Goal: Task Accomplishment & Management: Use online tool/utility

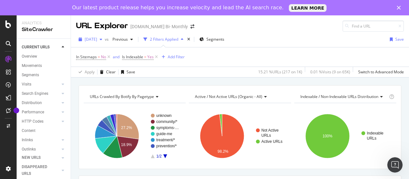
click at [97, 40] on span "[DATE]" at bounding box center [91, 38] width 12 height 5
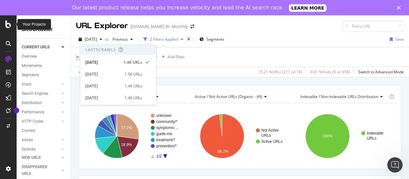
click at [23, 24] on div "Your Projects" at bounding box center [34, 24] width 23 height 5
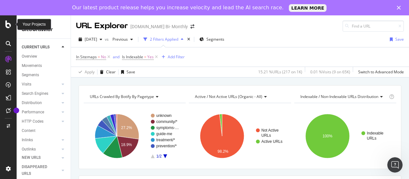
click at [5, 25] on div at bounding box center [8, 24] width 15 height 8
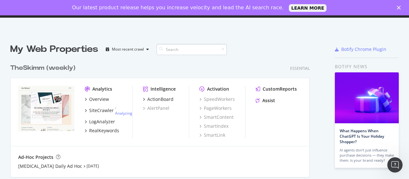
click at [191, 50] on input at bounding box center [192, 49] width 70 height 11
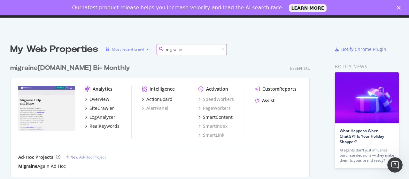
click at [135, 44] on div "My Web Properties Most recent crawl migraine" at bounding box center [149, 49] width 278 height 13
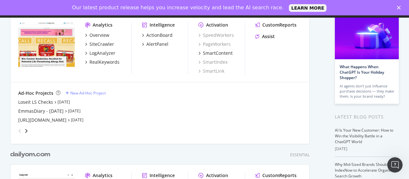
scroll to position [128, 0]
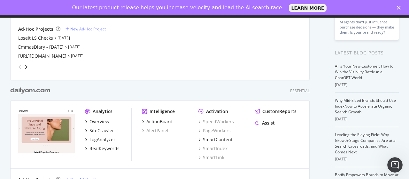
type input "dailyom"
click at [41, 91] on div "dailyom .com" at bounding box center [30, 90] width 40 height 9
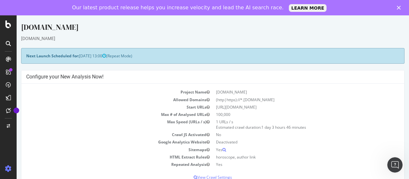
scroll to position [32, 0]
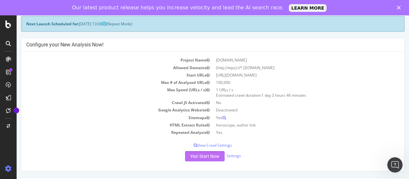
click at [201, 155] on button "Yes! Start Now" at bounding box center [205, 156] width 40 height 10
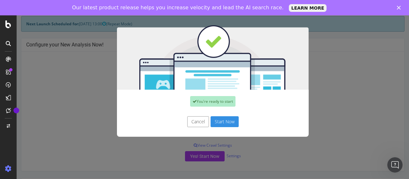
click at [220, 119] on button "Start Now" at bounding box center [225, 121] width 28 height 11
